Goal: Information Seeking & Learning: Learn about a topic

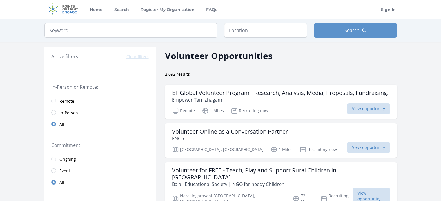
click at [62, 99] on span "Remote" at bounding box center [66, 102] width 15 height 6
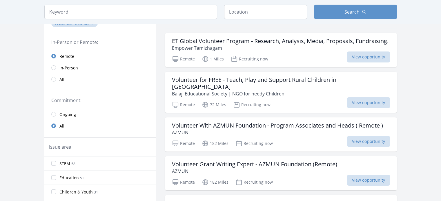
scroll to position [58, 0]
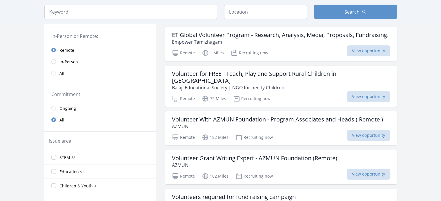
click at [68, 109] on span "Ongoing" at bounding box center [67, 109] width 17 height 6
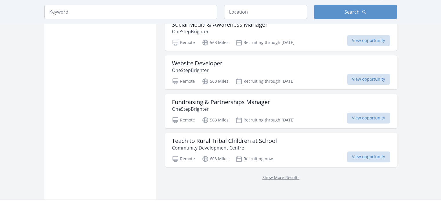
scroll to position [783, 0]
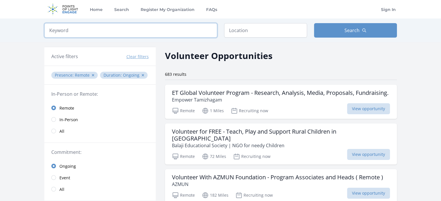
click at [172, 27] on input "search" at bounding box center [130, 30] width 173 height 14
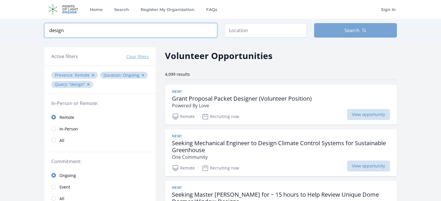
type input "design"
click at [333, 32] on button "Search" at bounding box center [355, 30] width 83 height 14
click at [174, 29] on input "design" at bounding box center [130, 30] width 173 height 14
click at [321, 29] on button "Search" at bounding box center [355, 30] width 83 height 14
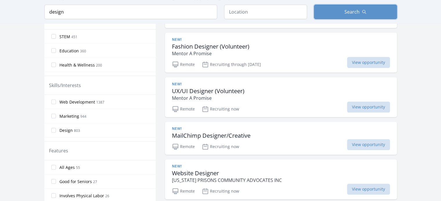
scroll to position [203, 0]
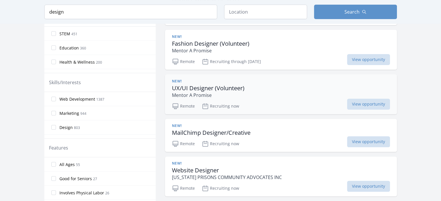
click at [232, 88] on h3 "UX/UI Designer (Volunteer)" at bounding box center [208, 88] width 72 height 7
click at [367, 104] on span "View opportunity" at bounding box center [368, 104] width 43 height 11
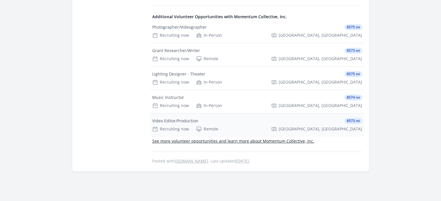
scroll to position [203, 0]
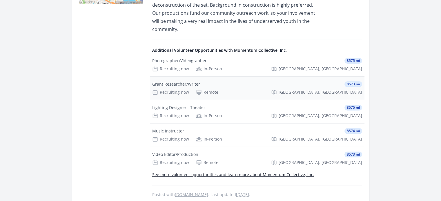
click at [321, 81] on div "Grant Researcher/Writer 8573 mi" at bounding box center [257, 84] width 210 height 6
click at [186, 81] on div "Grant Researcher/Writer" at bounding box center [176, 84] width 48 height 6
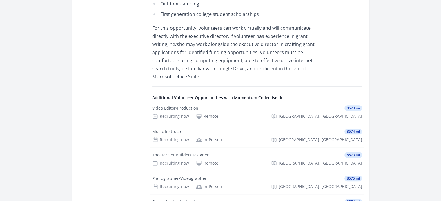
scroll to position [365, 0]
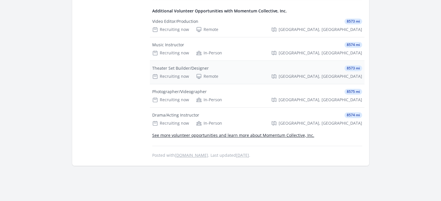
click at [275, 74] on div "Recruiting now Remote Alexandria, VA" at bounding box center [257, 77] width 210 height 6
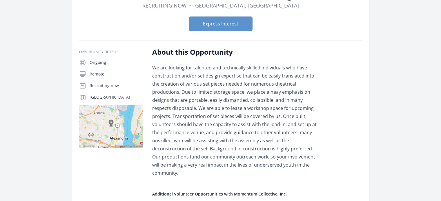
scroll to position [87, 0]
